Goal: Entertainment & Leisure: Consume media (video, audio)

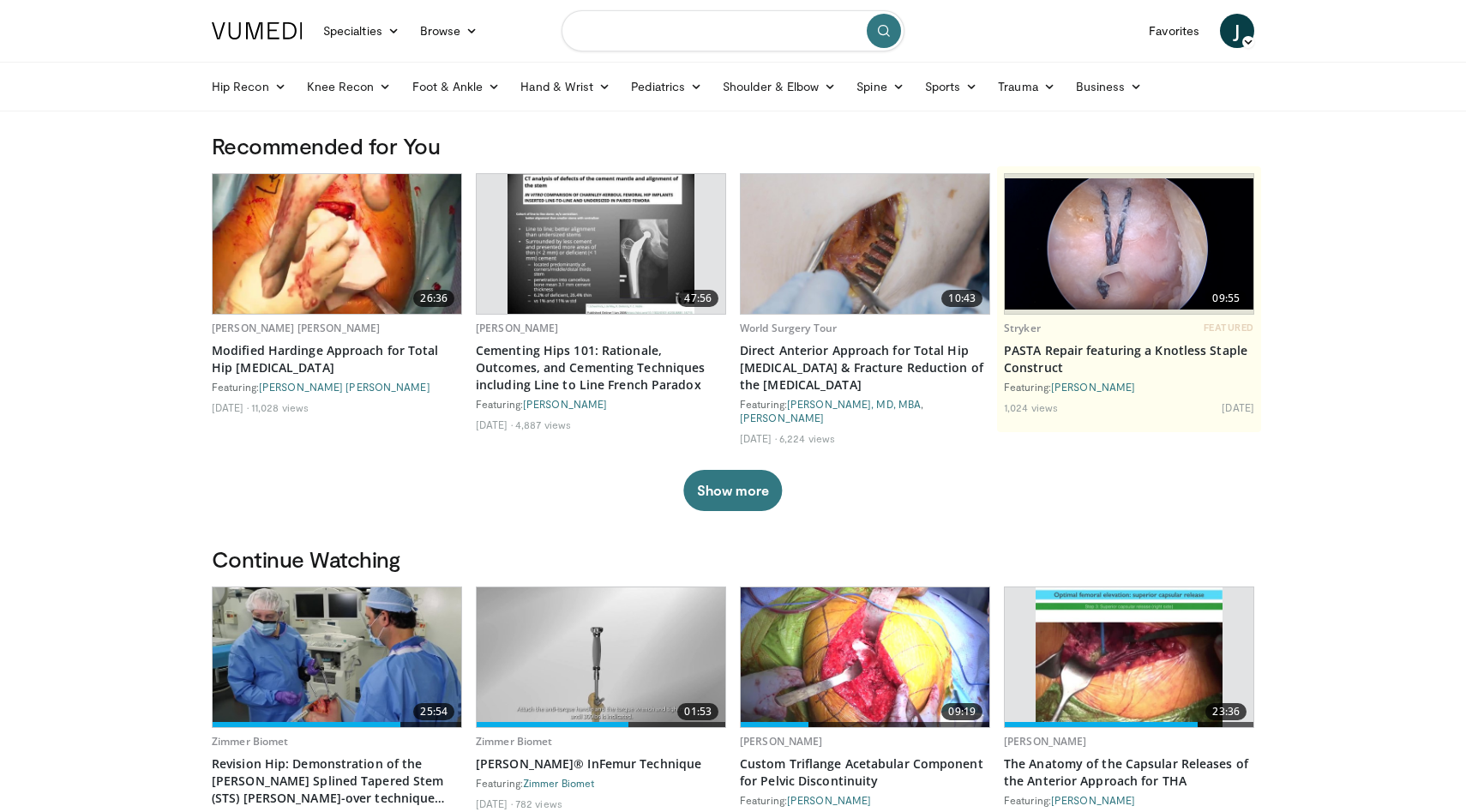
click at [654, 22] on input "Search topics, interventions" at bounding box center [733, 30] width 343 height 41
type input "**********"
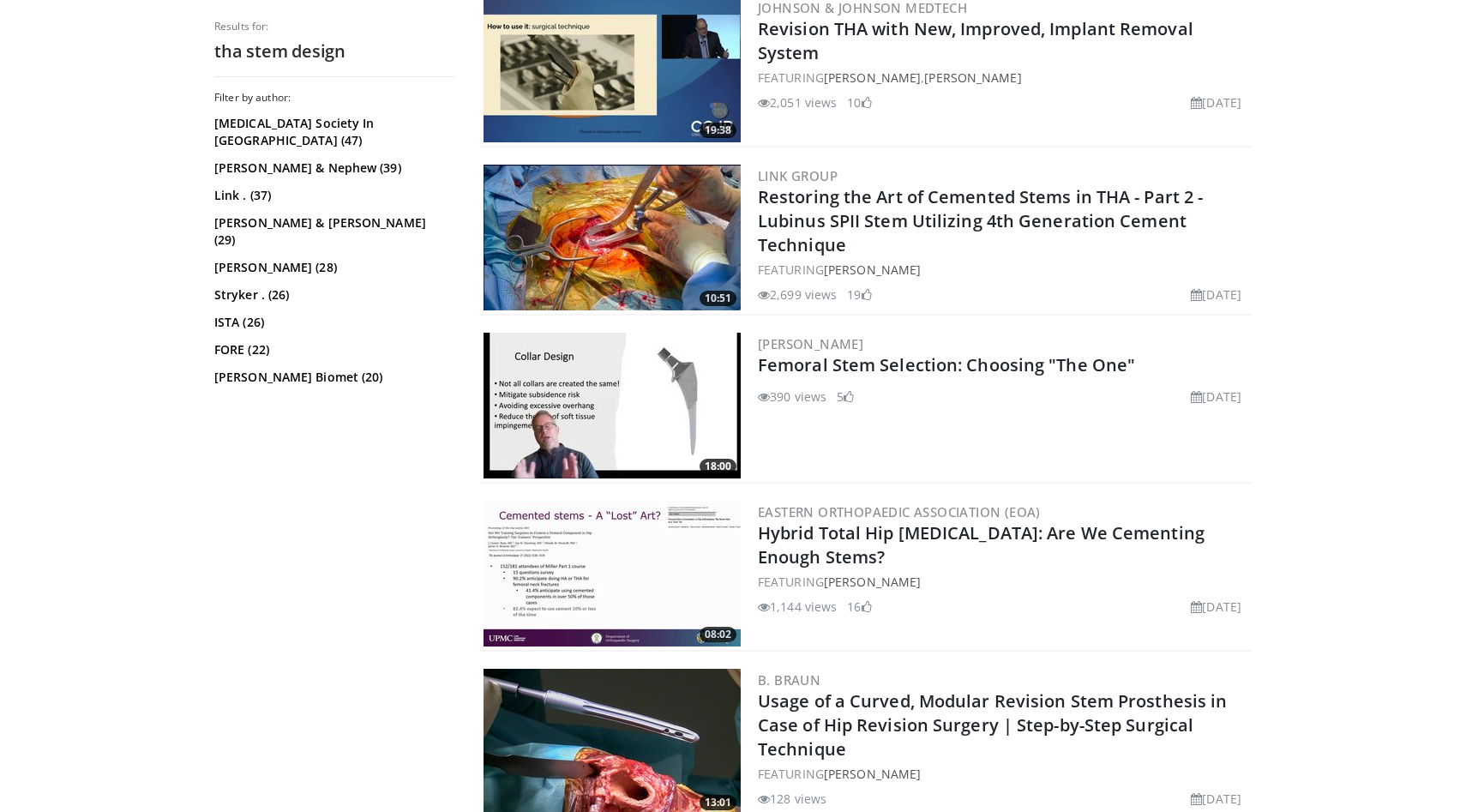
scroll to position [1232, 0]
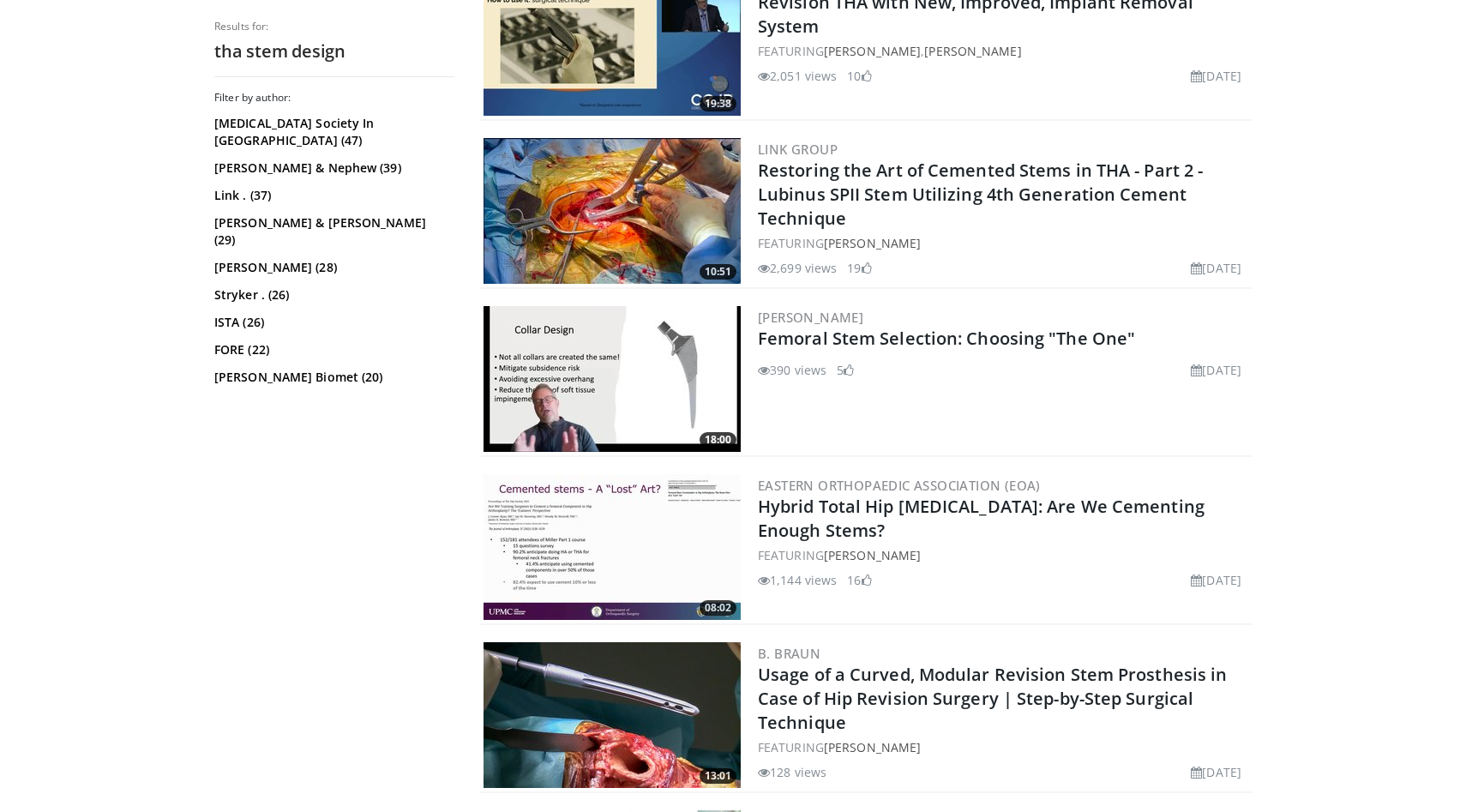
click at [626, 369] on img at bounding box center [612, 379] width 257 height 146
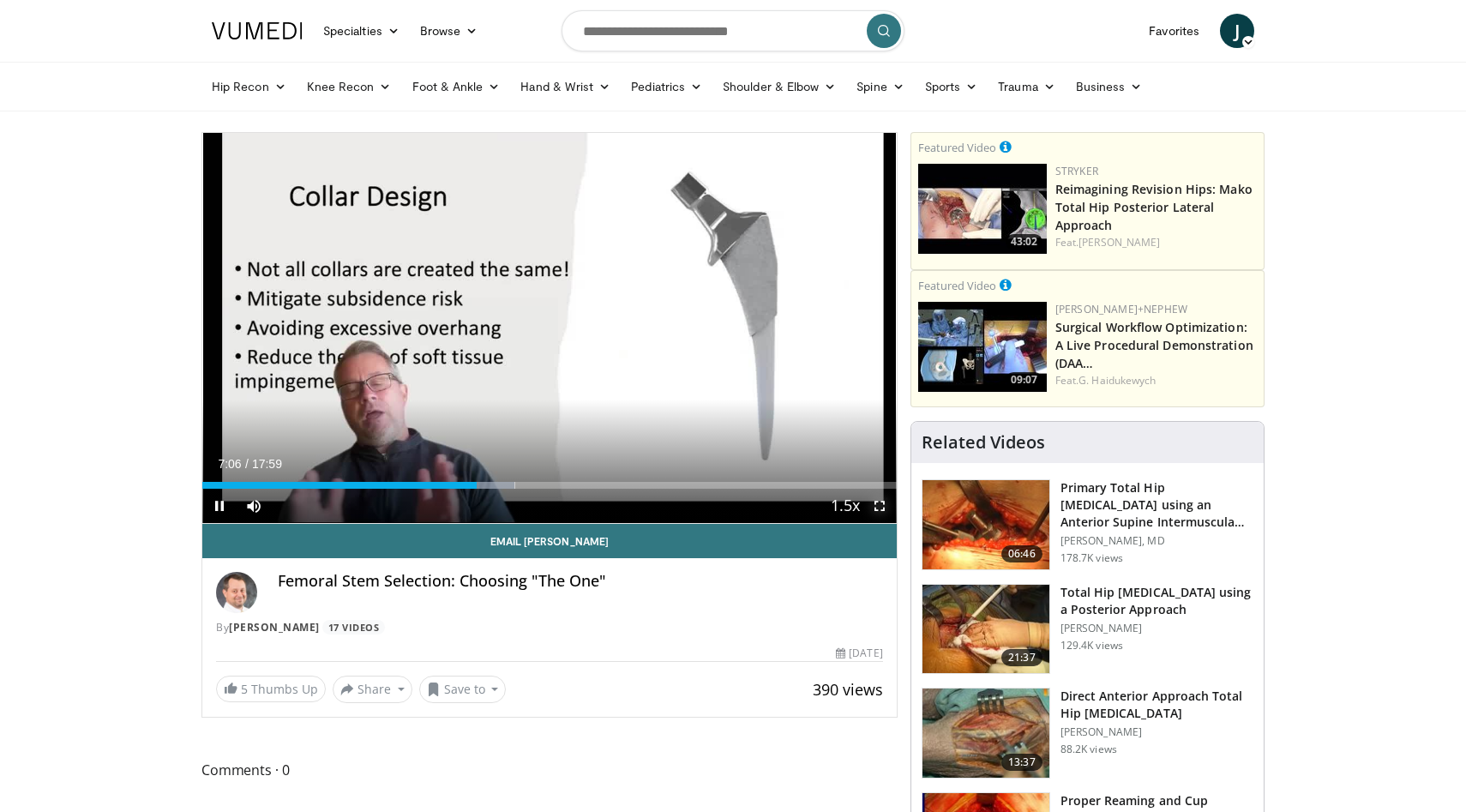
click at [880, 506] on span "Video Player" at bounding box center [879, 505] width 34 height 34
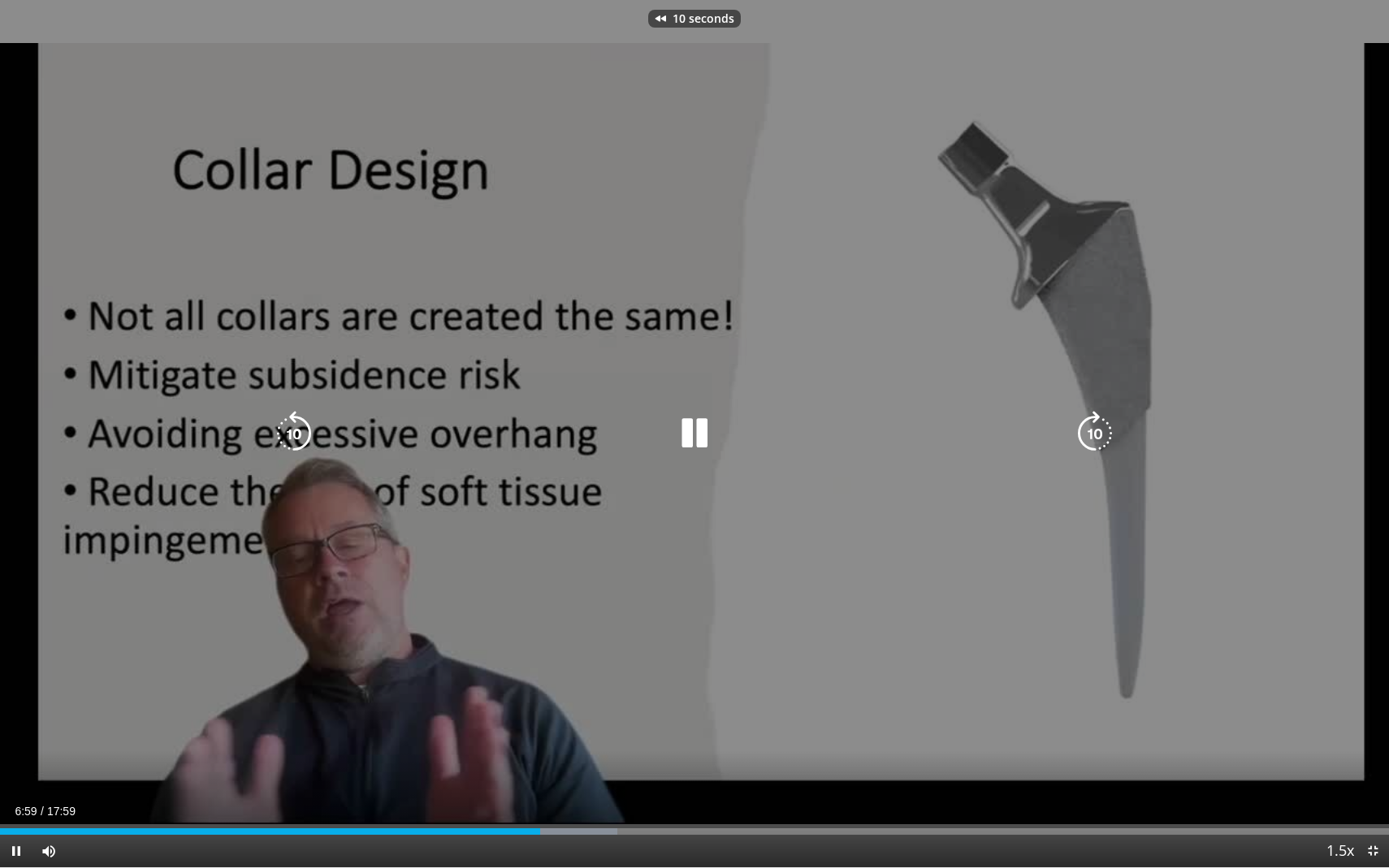
click at [727, 448] on div "Video Player" at bounding box center [694, 433] width 834 height 32
click at [691, 437] on icon "Video Player" at bounding box center [694, 433] width 45 height 45
click at [685, 428] on icon "Video Player" at bounding box center [694, 433] width 45 height 45
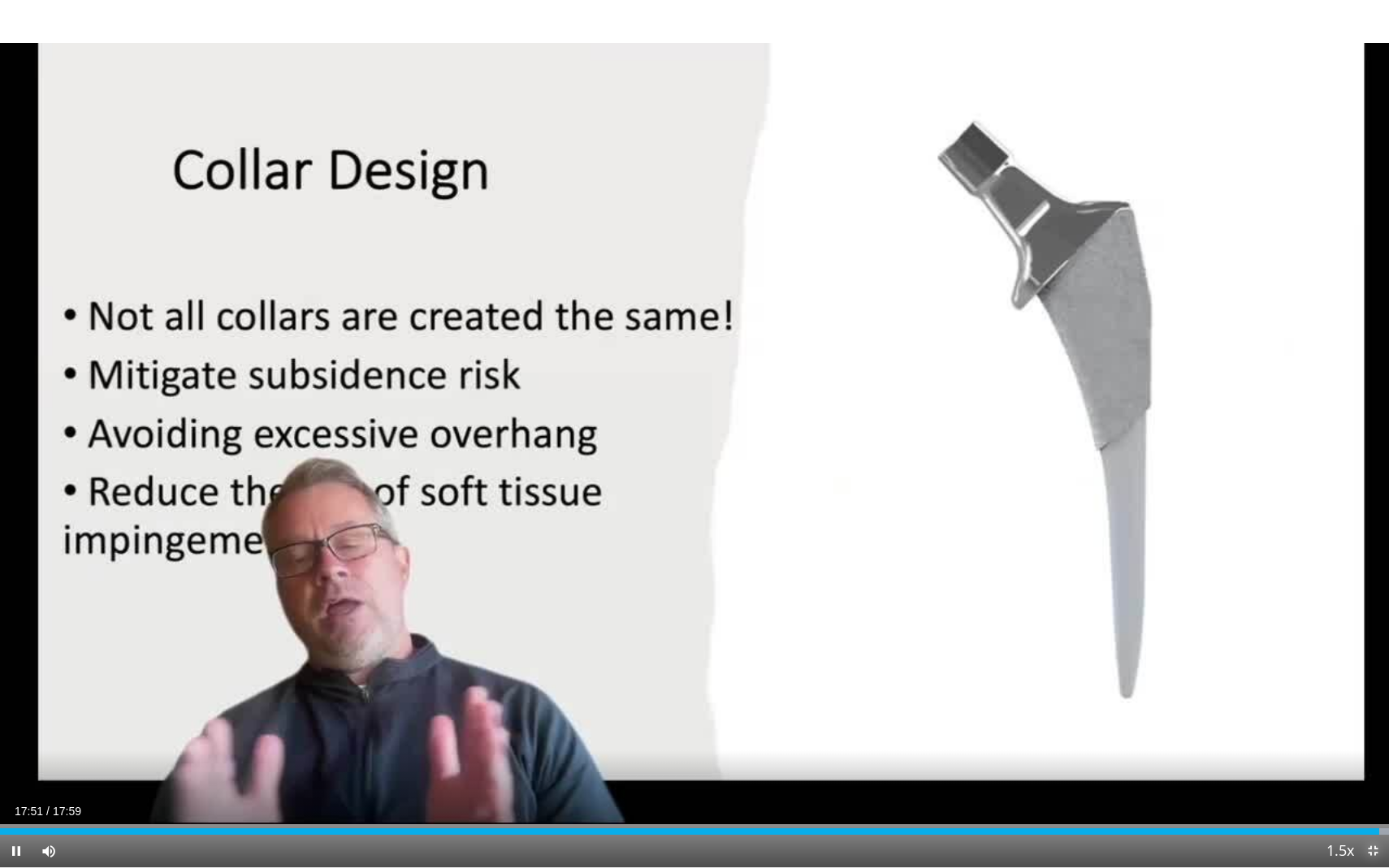
click at [1376, 768] on span "Video Player" at bounding box center [1373, 851] width 32 height 32
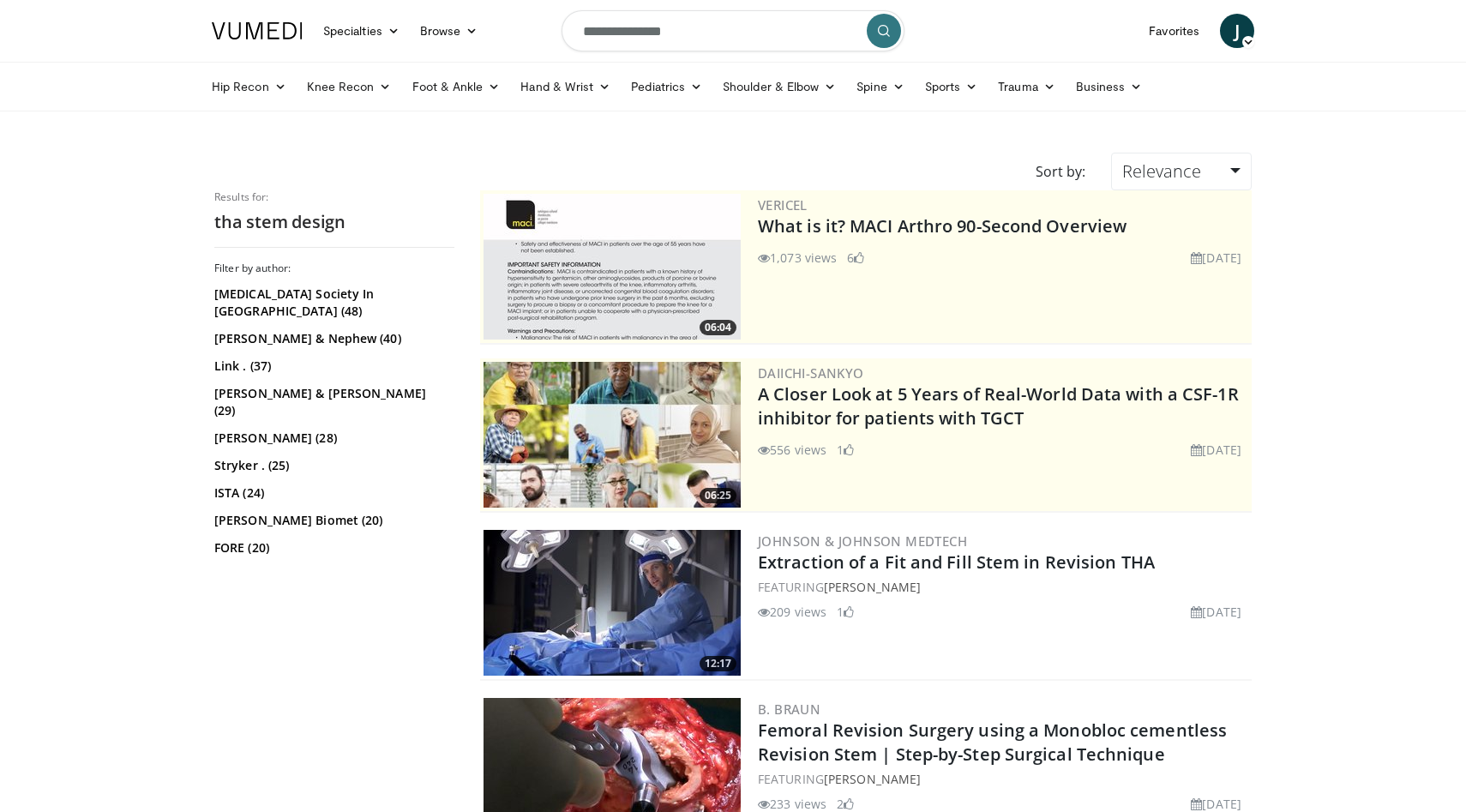
scroll to position [1232, 0]
